Goal: Task Accomplishment & Management: Complete application form

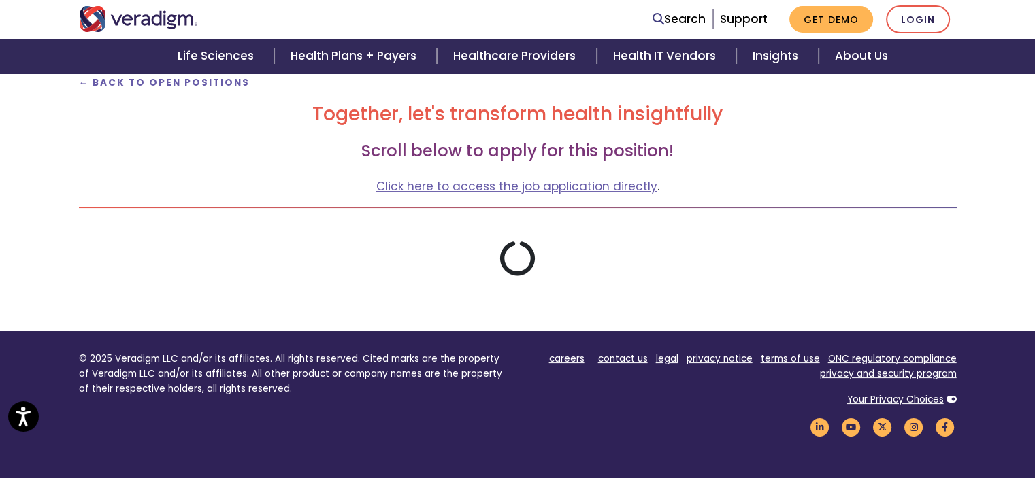
scroll to position [174, 0]
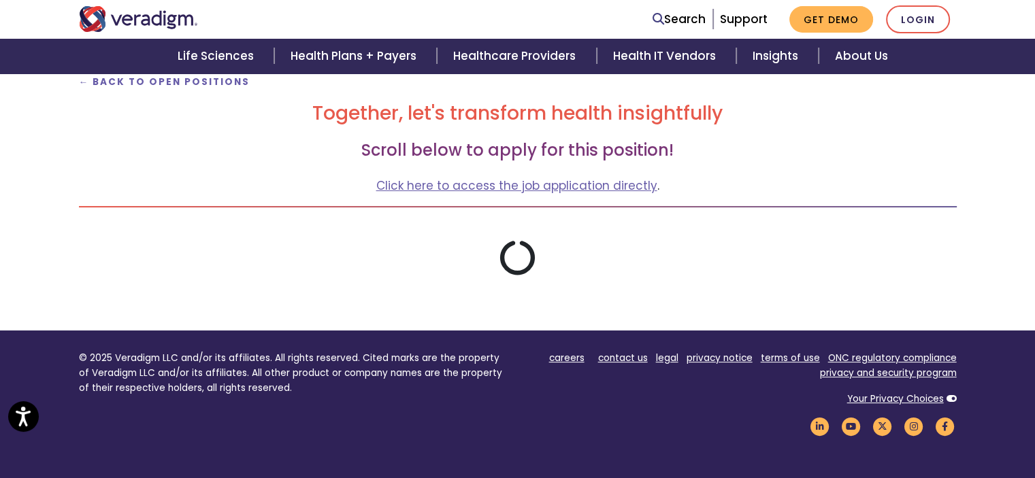
click at [548, 180] on link "Click here to access the job application directly" at bounding box center [516, 186] width 281 height 16
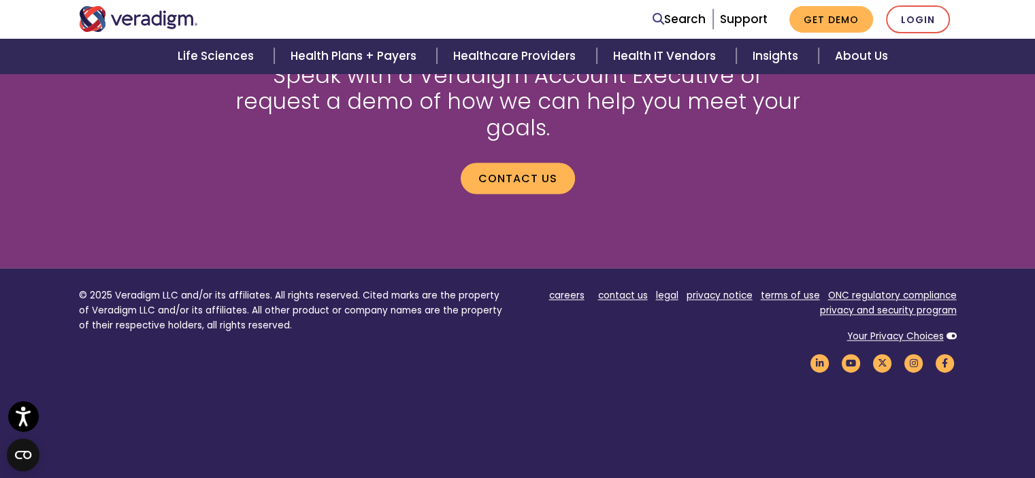
scroll to position [1915, 0]
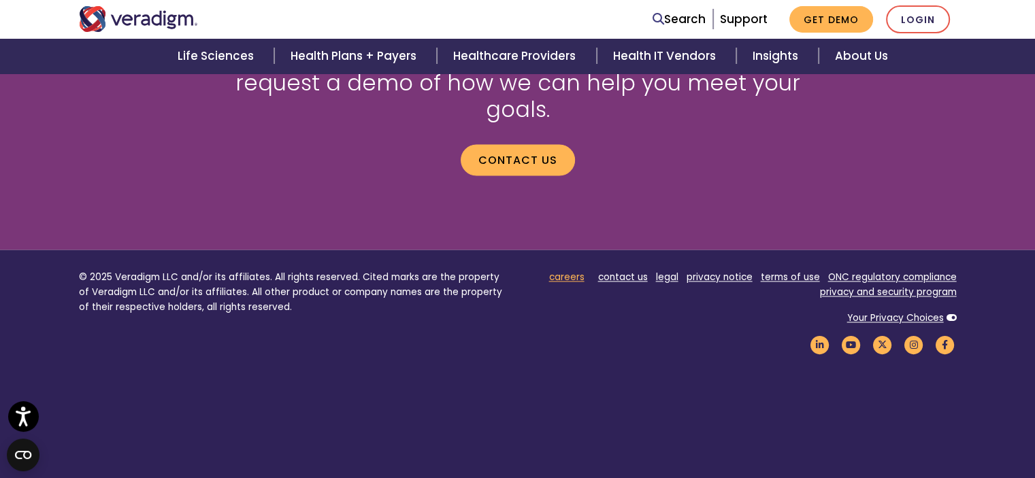
click at [578, 271] on link "careers" at bounding box center [566, 277] width 35 height 13
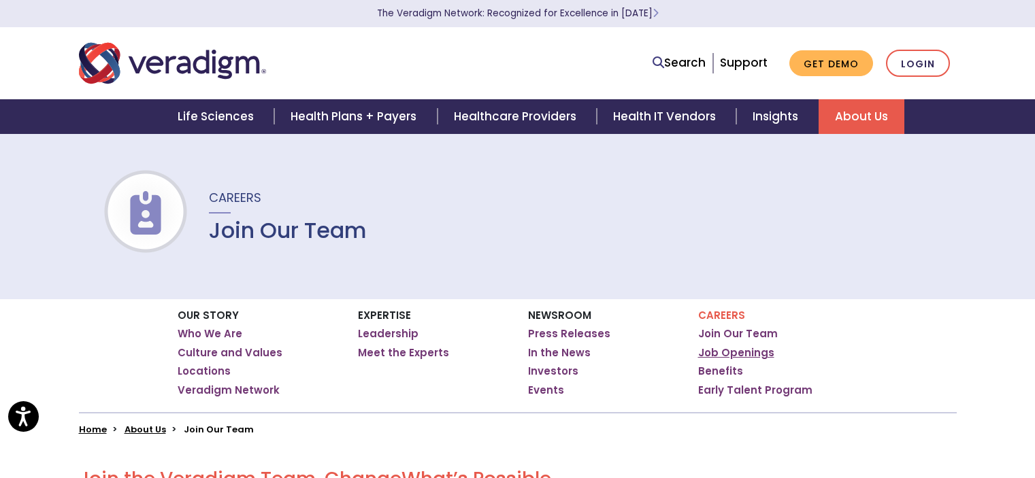
click at [748, 351] on link "Job Openings" at bounding box center [736, 353] width 76 height 14
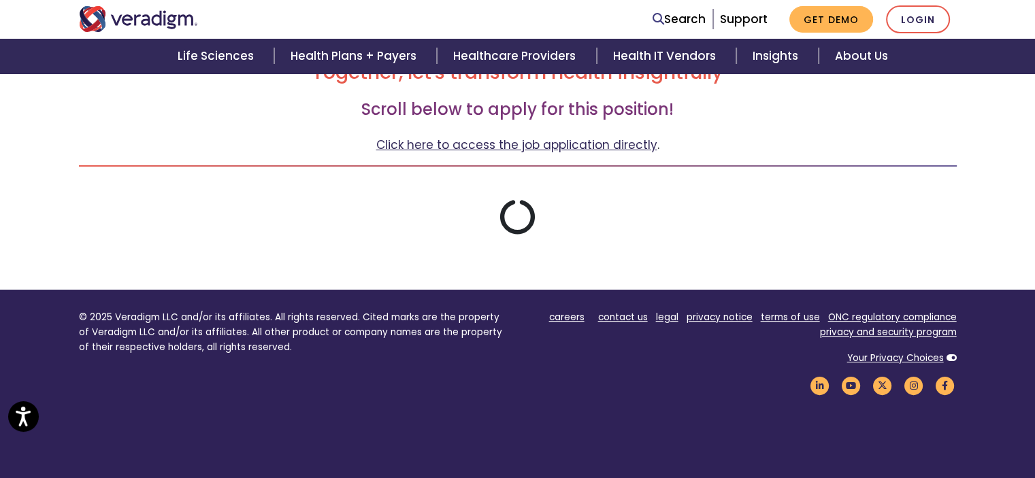
click at [592, 146] on link "Click here to access the job application directly" at bounding box center [516, 145] width 281 height 16
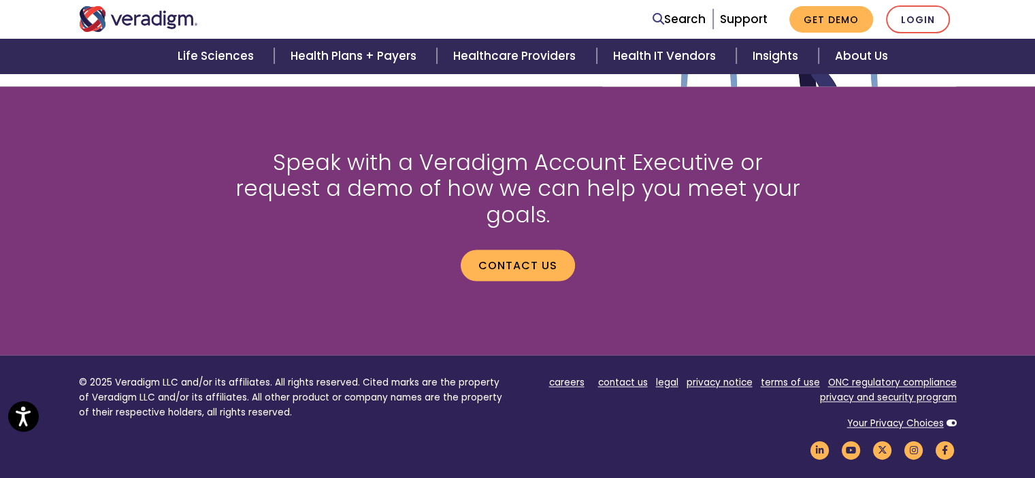
scroll to position [1951, 0]
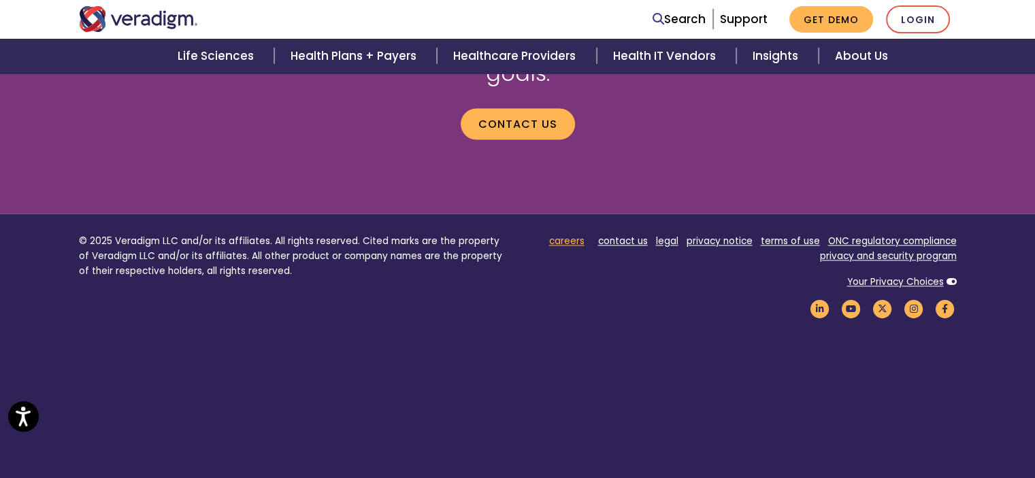
click at [579, 235] on link "careers" at bounding box center [566, 241] width 35 height 13
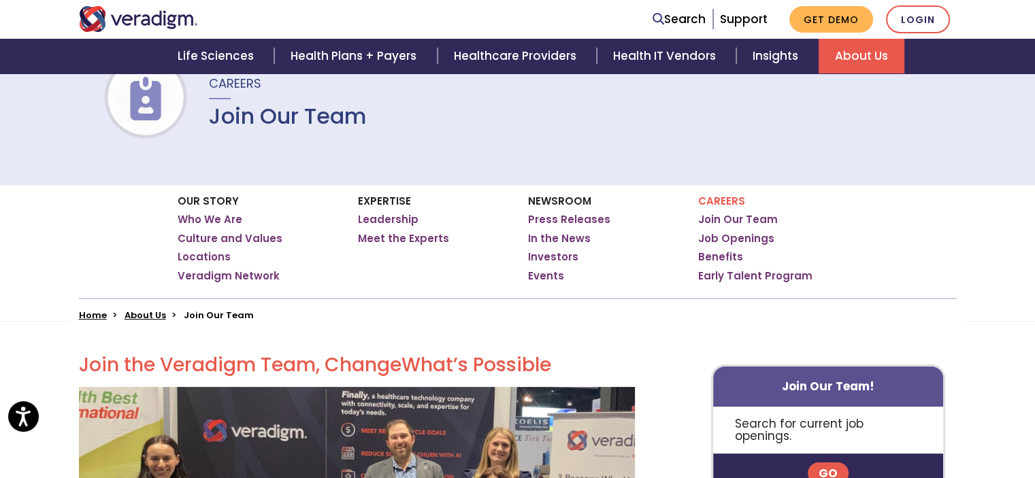
scroll to position [114, 0]
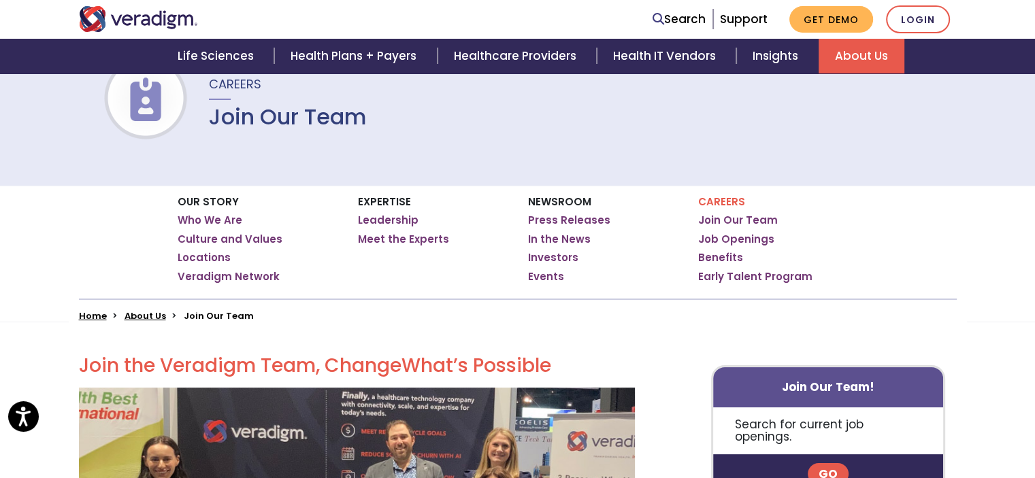
click at [797, 429] on p "Search for current job openings." at bounding box center [828, 430] width 231 height 47
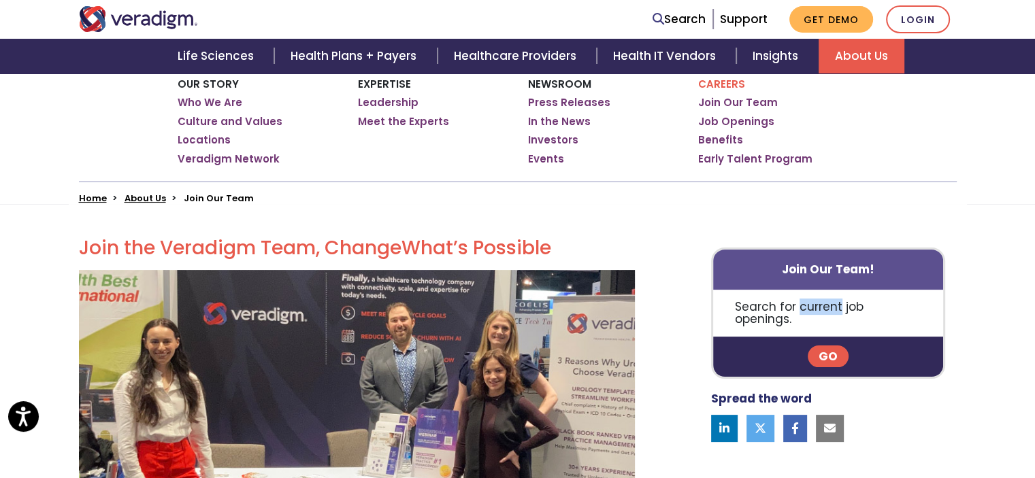
click at [822, 346] on link "Go" at bounding box center [828, 357] width 41 height 22
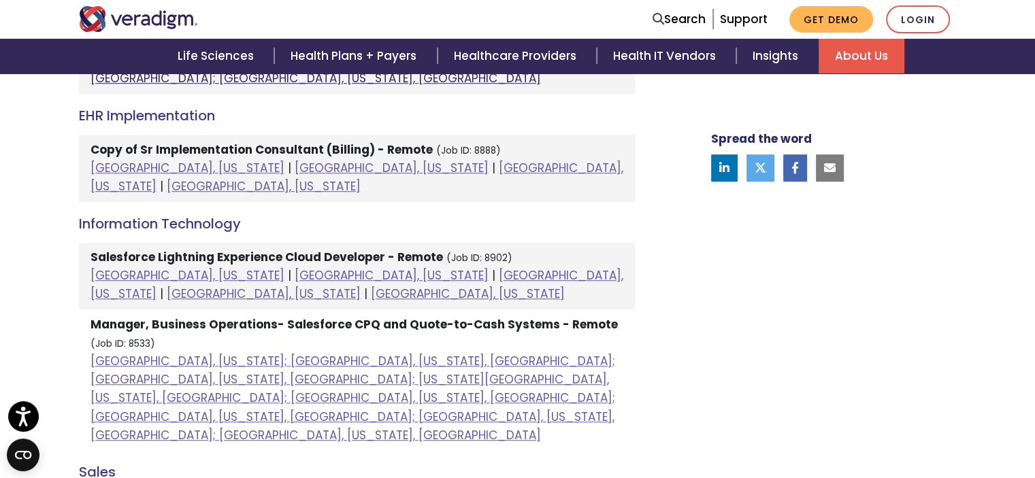
scroll to position [918, 0]
